Goal: Find specific page/section: Find specific page/section

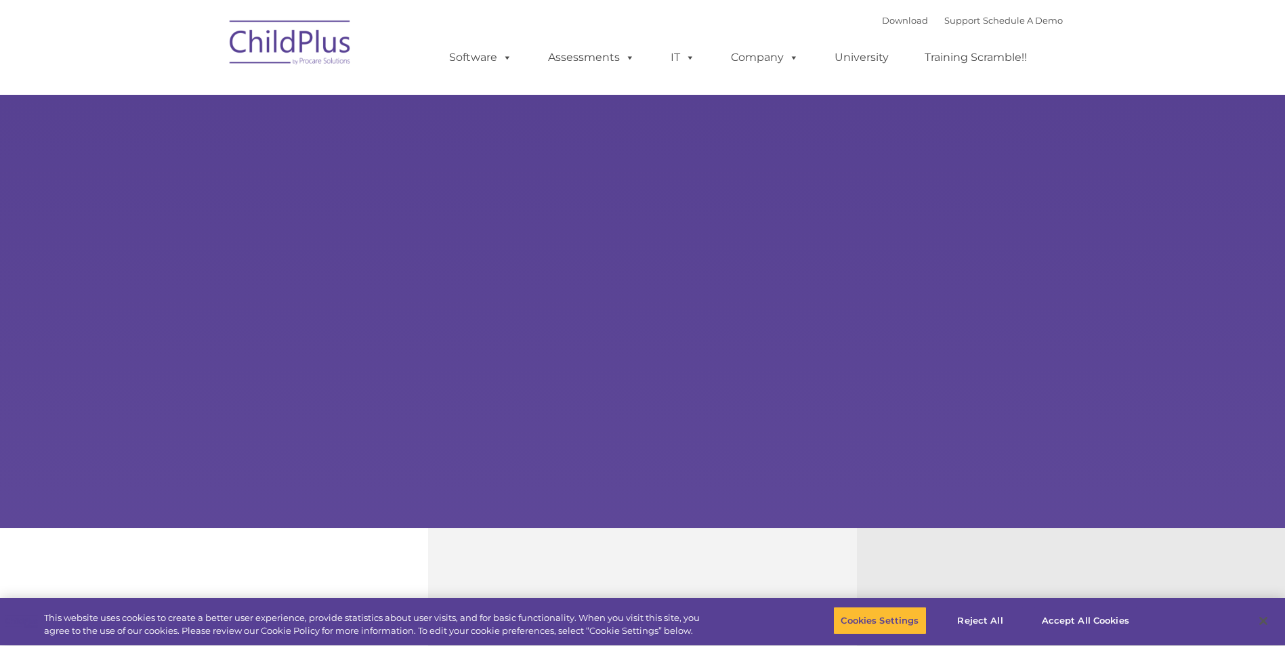
select select "MEDIUM"
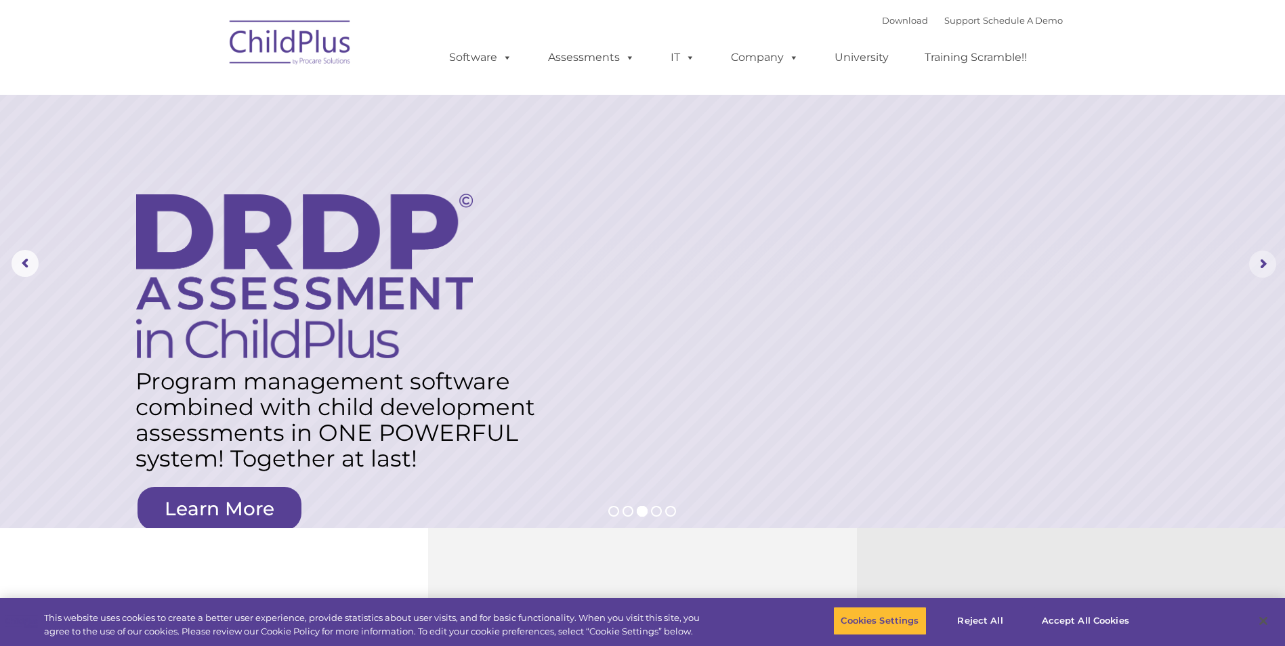
click at [1253, 254] on rs-arrow at bounding box center [1263, 264] width 27 height 27
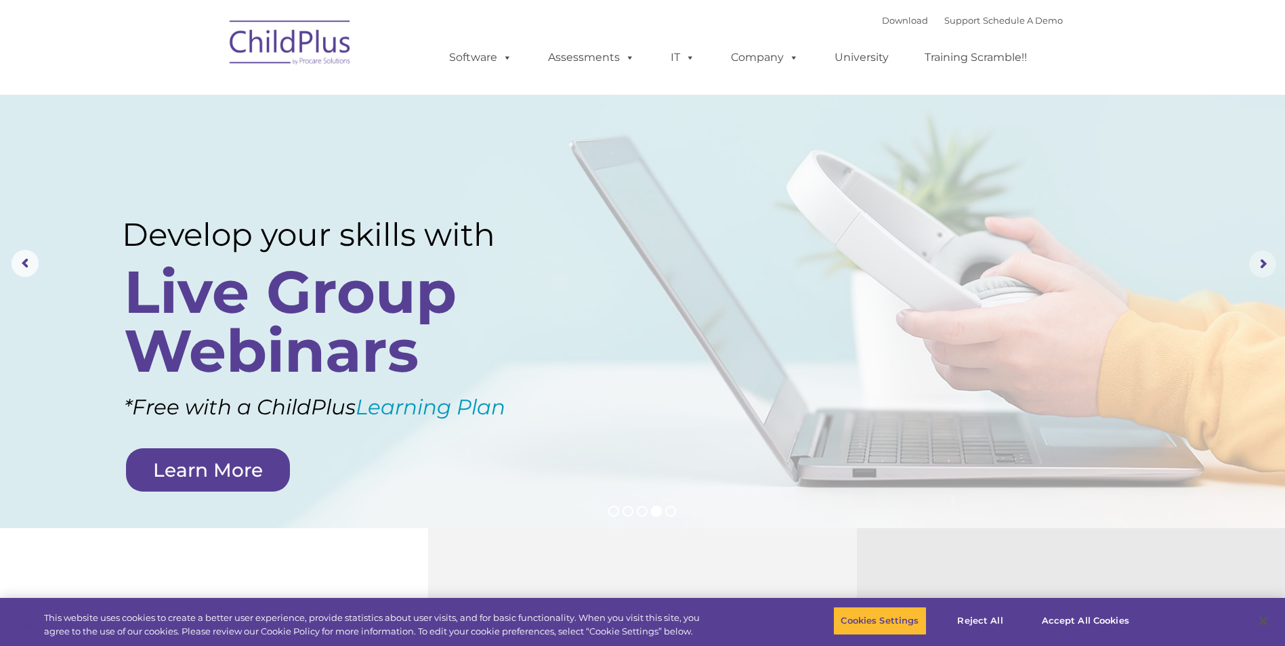
click at [1254, 262] on rs-arrow at bounding box center [1263, 264] width 27 height 27
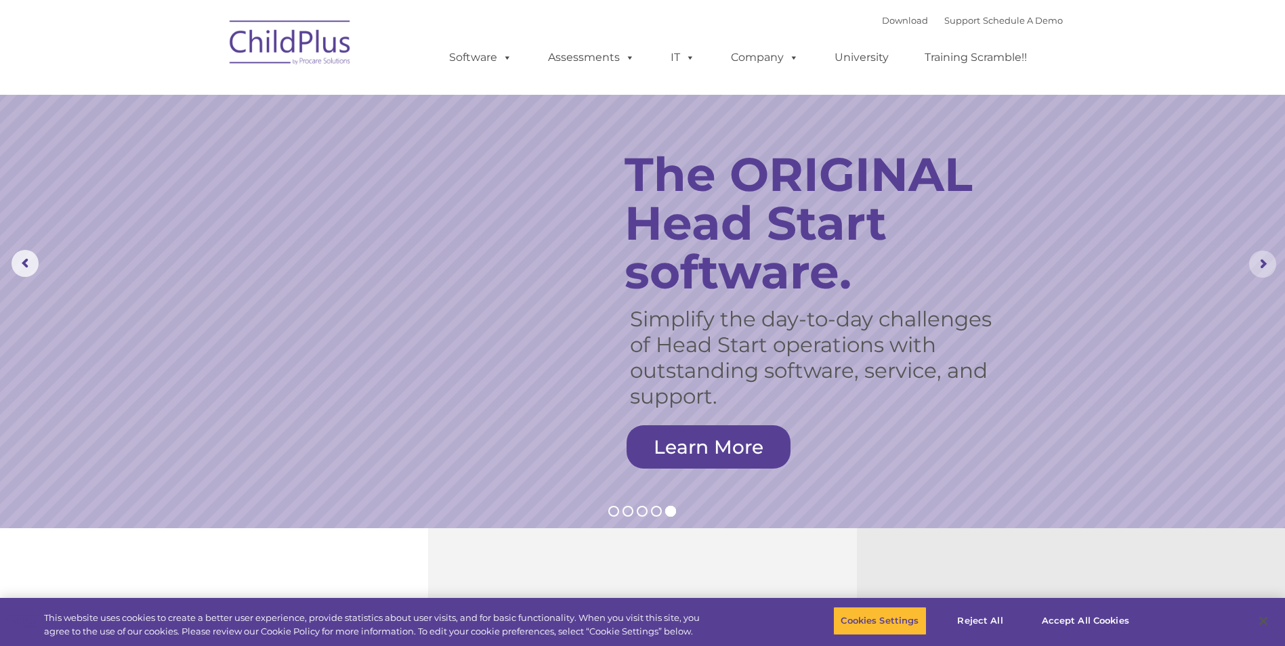
click at [1254, 263] on rs-arrow at bounding box center [1263, 264] width 27 height 27
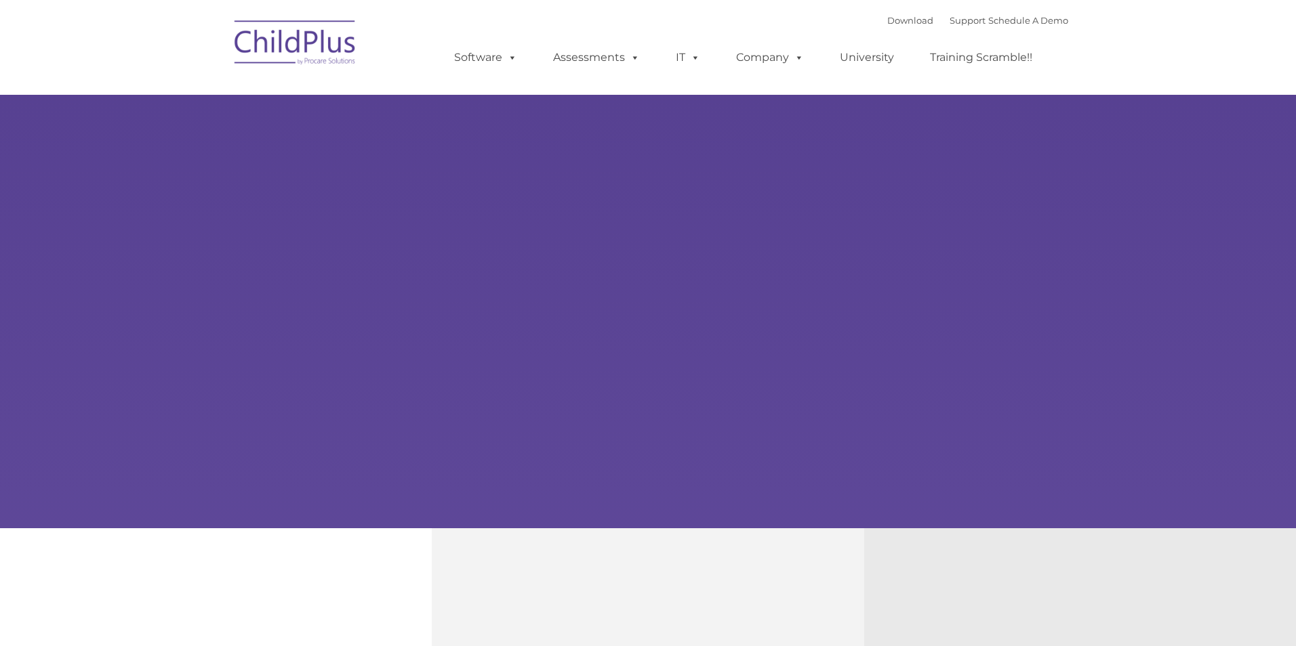
type input ""
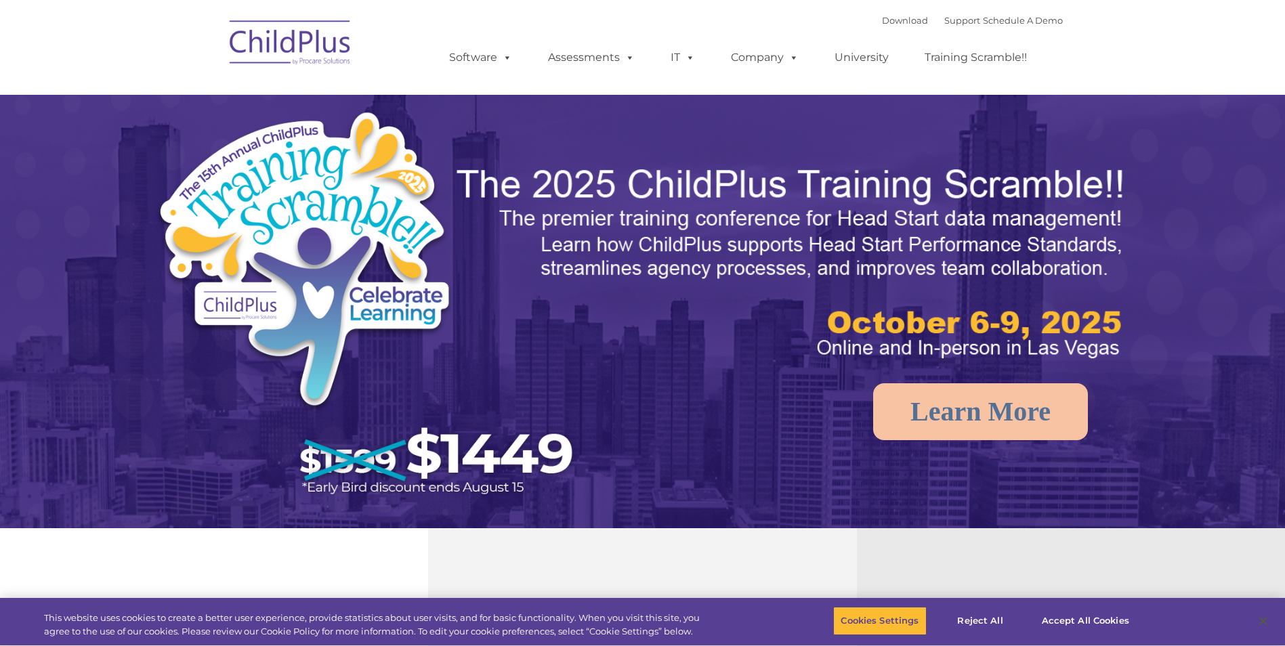
select select "MEDIUM"
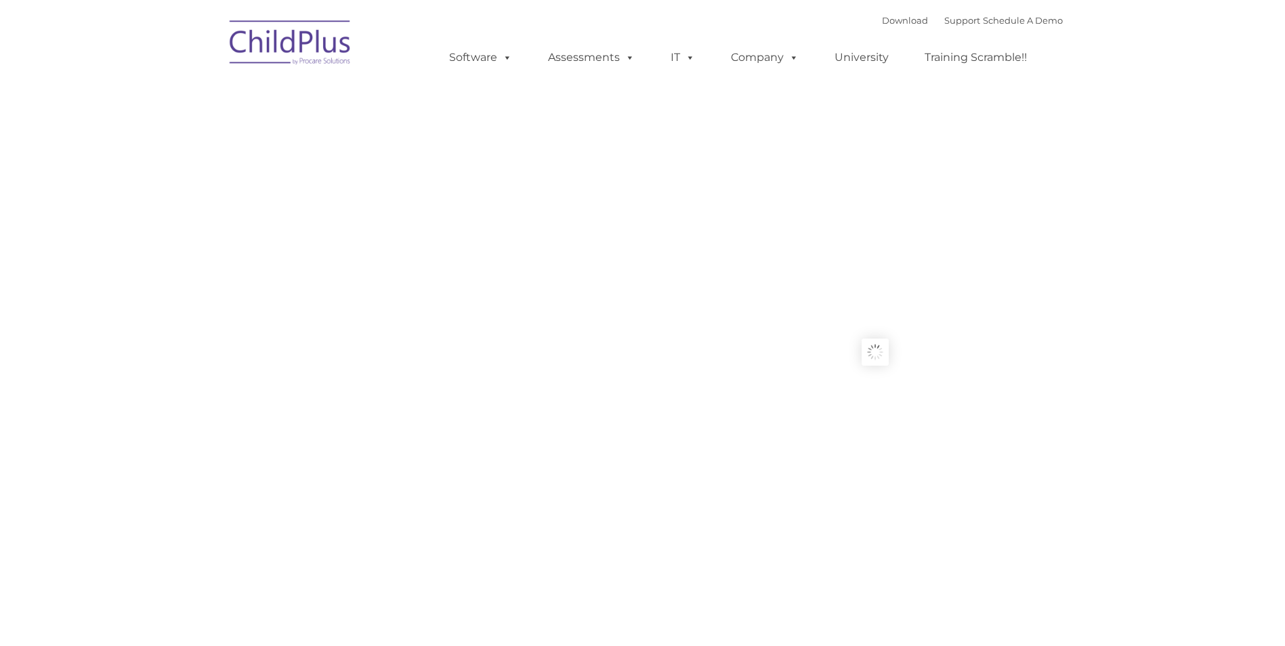
type input ""
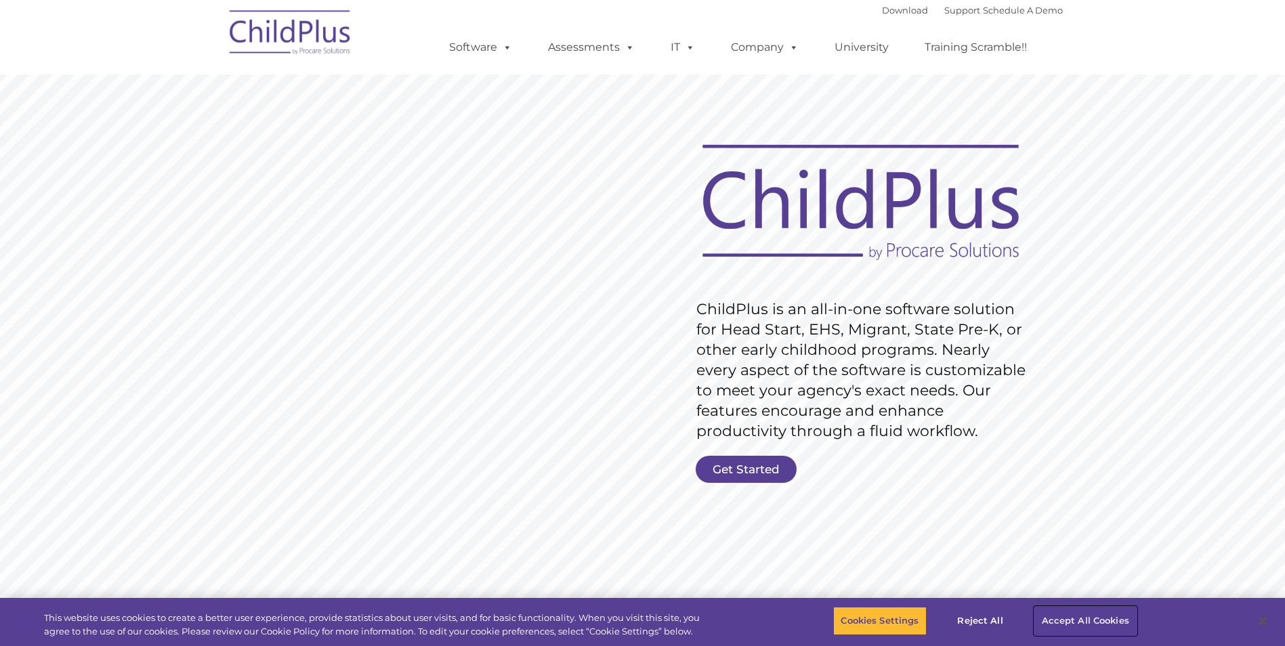
click at [1090, 617] on button "Accept All Cookies" at bounding box center [1086, 621] width 102 height 28
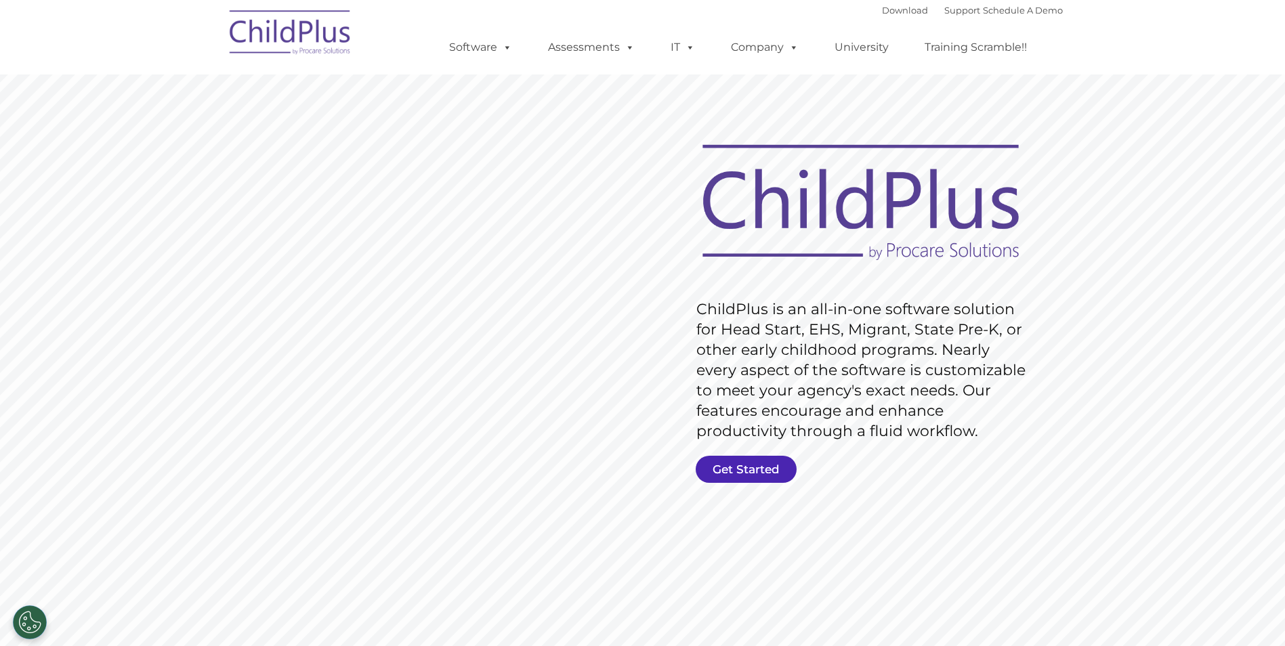
click at [736, 474] on link "Get Started" at bounding box center [746, 469] width 101 height 27
